Goal: Check status: Check status

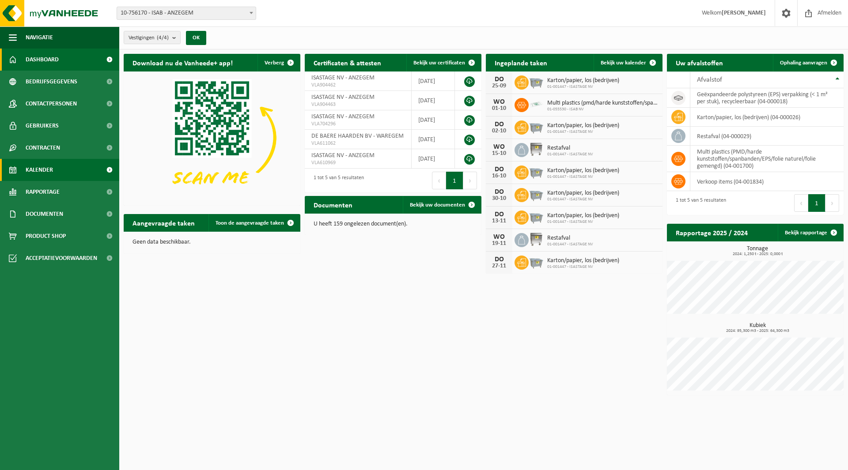
click at [39, 169] on span "Kalender" at bounding box center [39, 170] width 27 height 22
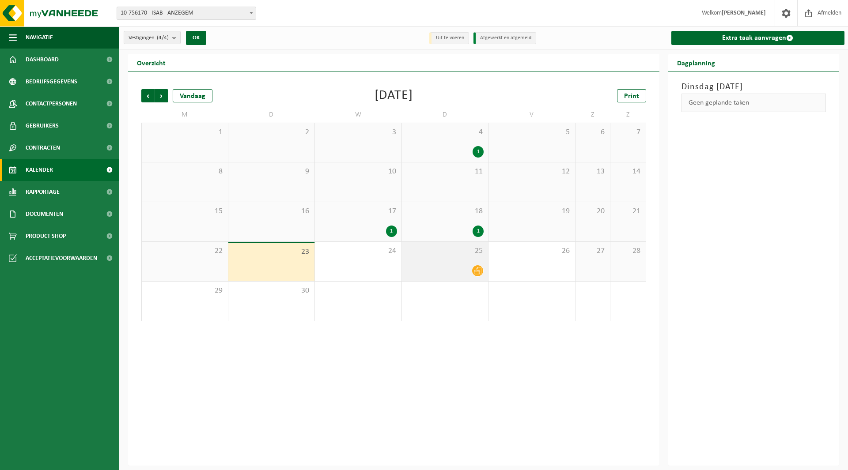
click at [479, 273] on icon at bounding box center [478, 271] width 8 height 8
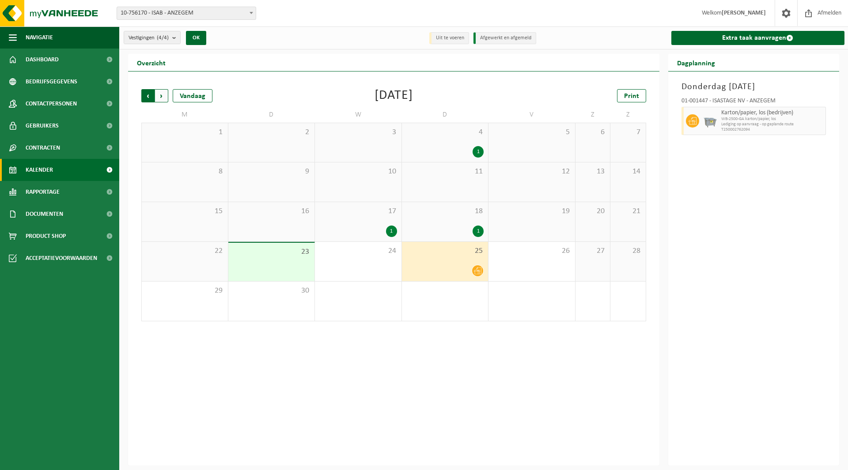
click at [161, 92] on span "Volgende" at bounding box center [161, 95] width 13 height 13
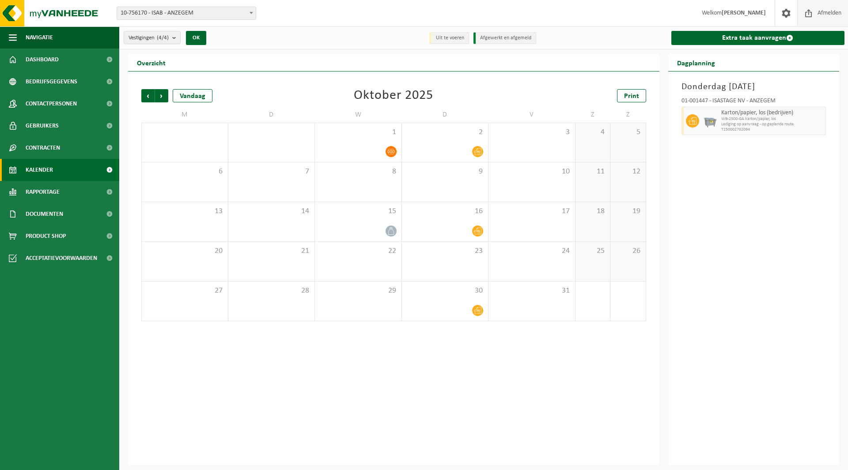
click at [815, 12] on span "Afmelden" at bounding box center [829, 13] width 28 height 26
